Goal: Information Seeking & Learning: Learn about a topic

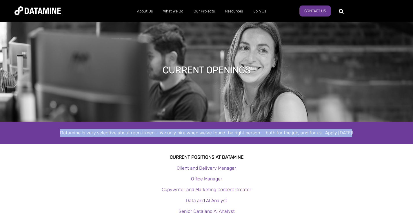
drag, startPoint x: 60, startPoint y: 133, endPoint x: 400, endPoint y: 127, distance: 339.7
click at [400, 127] on div "Datamine is very selective about recruitment. We only hire when we've found the…" at bounding box center [206, 133] width 413 height 22
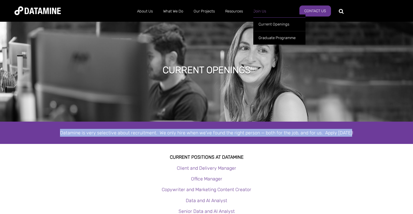
click at [267, 12] on link "Join Us" at bounding box center [259, 11] width 23 height 15
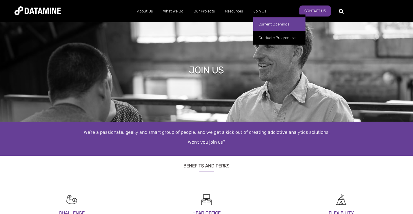
click at [263, 25] on link "Current Openings" at bounding box center [279, 24] width 52 height 14
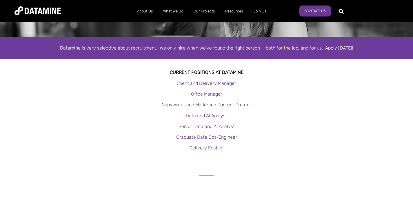
scroll to position [87, 0]
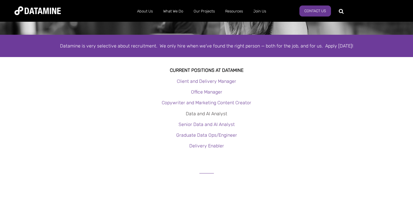
click at [215, 111] on link "Data and AI Analyst" at bounding box center [206, 114] width 41 height 6
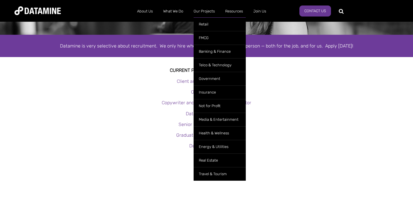
click at [205, 15] on ul "Retail FMCG Banking & Finance Telco & Technology Government Insurance Not for P…" at bounding box center [220, 97] width 52 height 166
